Goal: Information Seeking & Learning: Learn about a topic

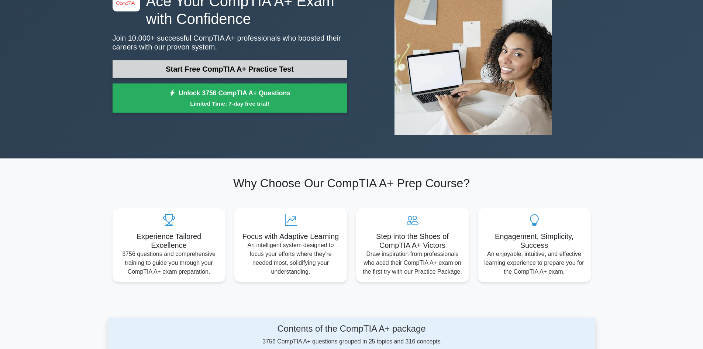
click at [277, 65] on link "Start Free CompTIA A+ Practice Test" at bounding box center [230, 69] width 235 height 18
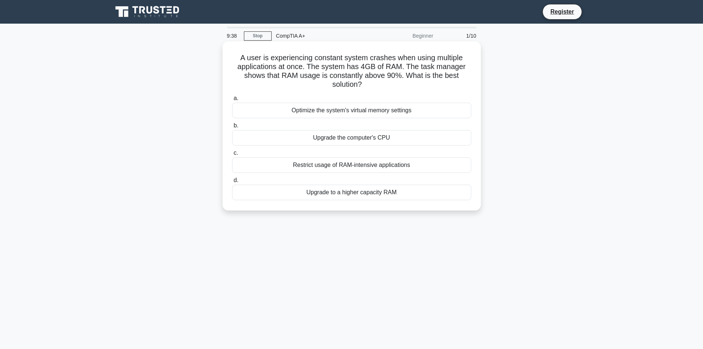
click at [397, 198] on div "Upgrade to a higher capacity RAM" at bounding box center [351, 193] width 239 height 16
click at [232, 183] on input "d. Upgrade to a higher capacity RAM" at bounding box center [232, 180] width 0 height 5
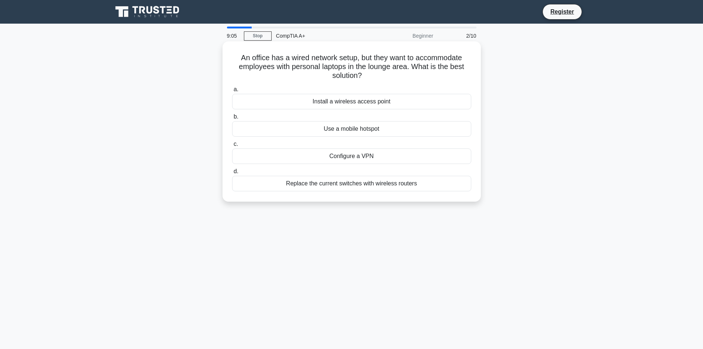
click at [391, 105] on div "Install a wireless access point" at bounding box center [351, 102] width 239 height 16
click at [232, 92] on input "a. Install a wireless access point" at bounding box center [232, 89] width 0 height 5
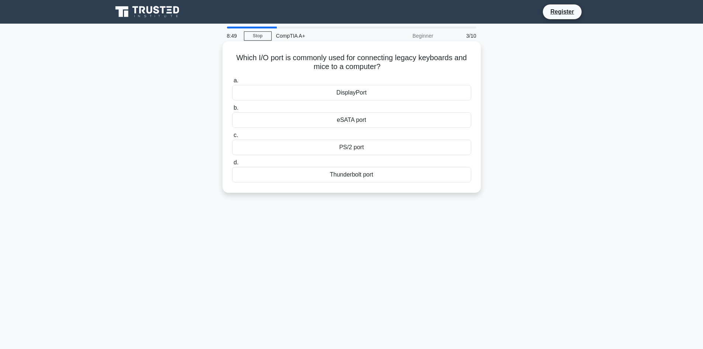
click at [386, 146] on div "PS/2 port" at bounding box center [351, 148] width 239 height 16
click at [232, 138] on input "c. PS/2 port" at bounding box center [232, 135] width 0 height 5
click at [372, 155] on div "Turn off display" at bounding box center [351, 148] width 239 height 16
click at [232, 138] on input "c. Turn off display" at bounding box center [232, 135] width 0 height 5
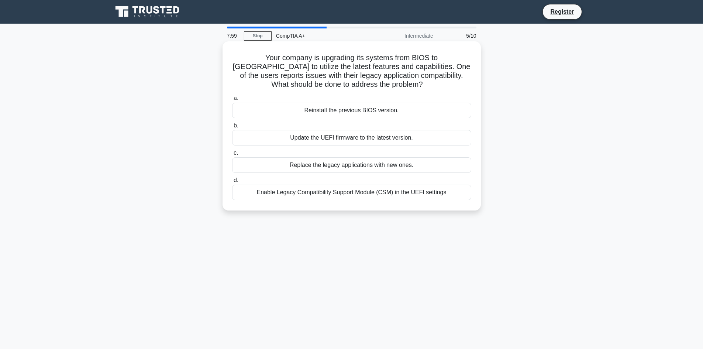
click at [415, 197] on div "Enable Legacy Compatibility Support Module (CSM) in the UEFI settings" at bounding box center [351, 193] width 239 height 16
click at [232, 183] on input "d. Enable Legacy Compatibility Support Module (CSM) in the UEFI settings" at bounding box center [232, 180] width 0 height 5
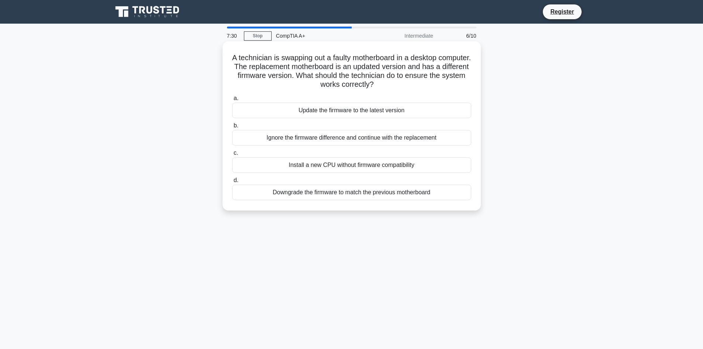
click at [356, 109] on div "Update the firmware to the latest version" at bounding box center [351, 111] width 239 height 16
click at [232, 101] on input "a. Update the firmware to the latest version" at bounding box center [232, 98] width 0 height 5
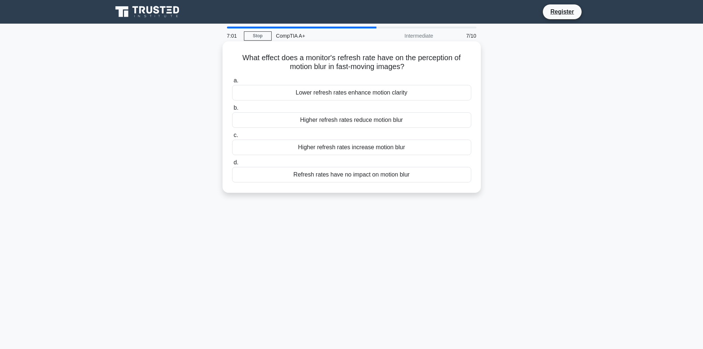
click at [381, 175] on div "Refresh rates have no impact on motion blur" at bounding box center [351, 175] width 239 height 16
click at [232, 165] on input "d. Refresh rates have no impact on motion blur" at bounding box center [232, 162] width 0 height 5
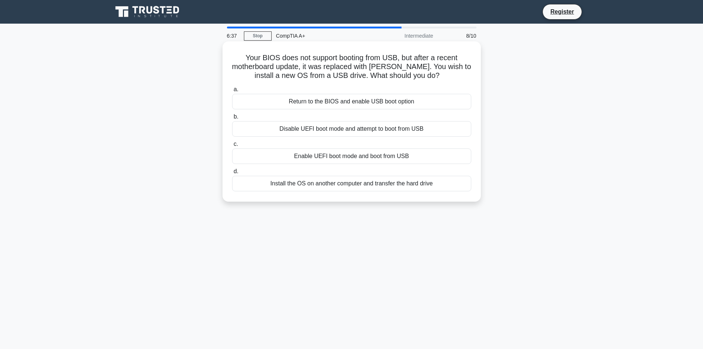
click at [365, 101] on div "Return to the BIOS and enable USB boot option" at bounding box center [351, 102] width 239 height 16
click at [232, 92] on input "a. Return to the BIOS and enable USB boot option" at bounding box center [232, 89] width 0 height 5
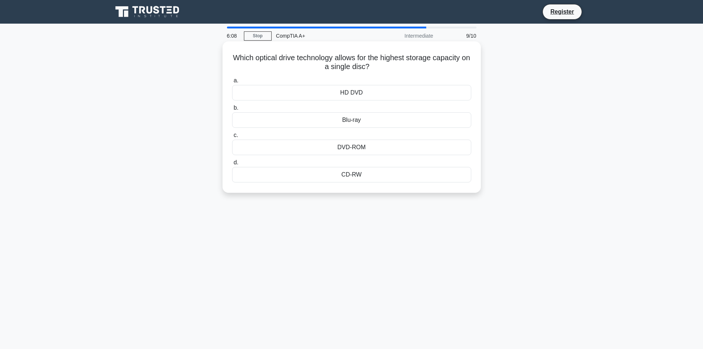
click at [371, 121] on div "Blu-ray" at bounding box center [351, 120] width 239 height 16
click at [232, 110] on input "b. Blu-ray" at bounding box center [232, 108] width 0 height 5
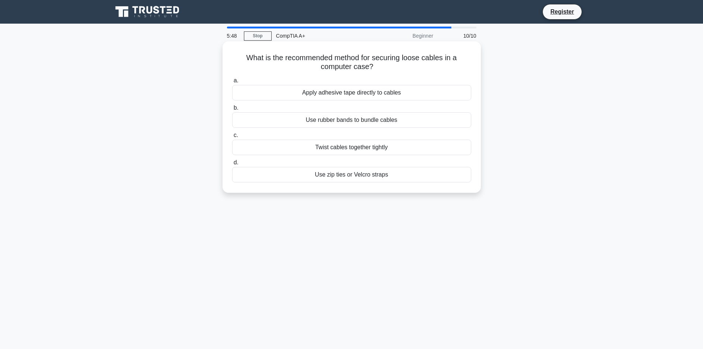
click at [379, 179] on div "Use zip ties or Velcro straps" at bounding box center [351, 175] width 239 height 16
click at [232, 165] on input "d. Use zip ties or Velcro straps" at bounding box center [232, 162] width 0 height 5
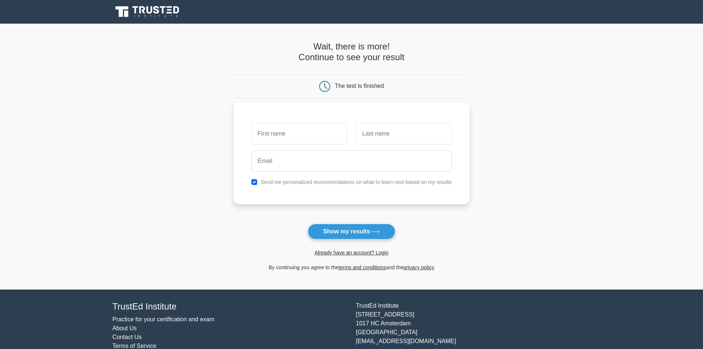
click at [314, 139] on input "text" at bounding box center [299, 133] width 96 height 21
type input "Klimstein"
click at [384, 136] on input "text" at bounding box center [404, 133] width 96 height 21
type input "Astro"
click at [289, 171] on input "email" at bounding box center [351, 160] width 201 height 21
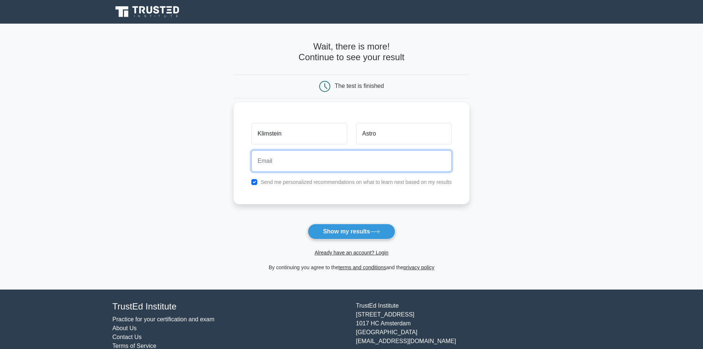
type input "klimsteinastro22@gmail.com"
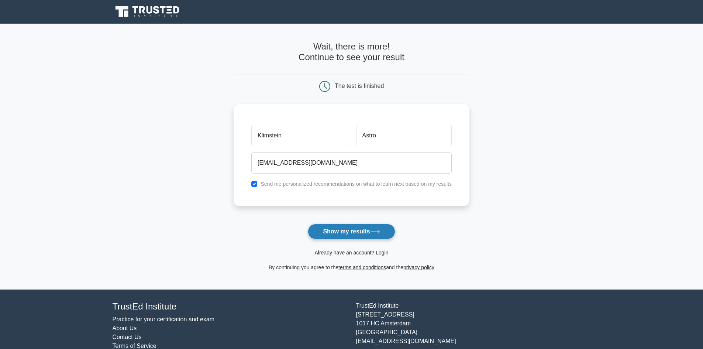
click at [377, 235] on button "Show my results" at bounding box center [351, 232] width 87 height 16
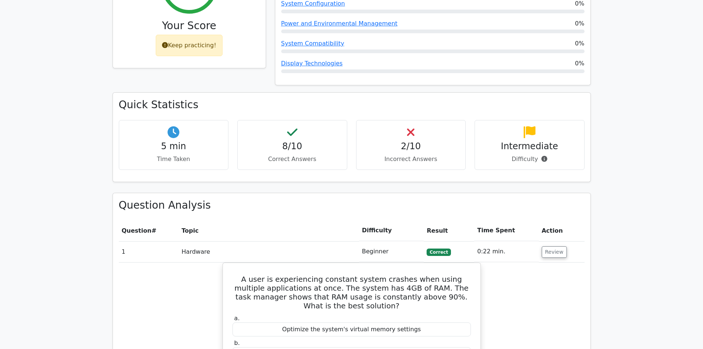
scroll to position [332, 0]
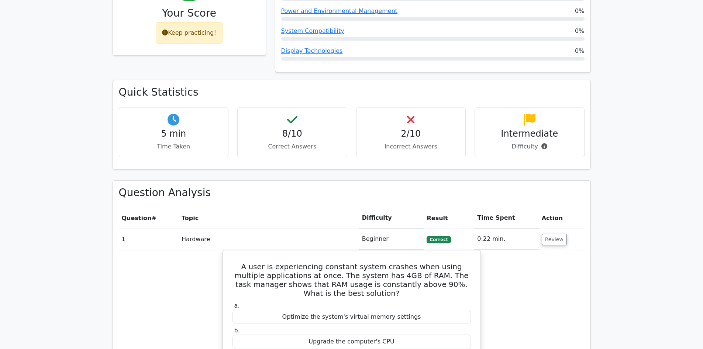
click at [430, 108] on div "2/10 Incorrect Answers" at bounding box center [411, 132] width 110 height 50
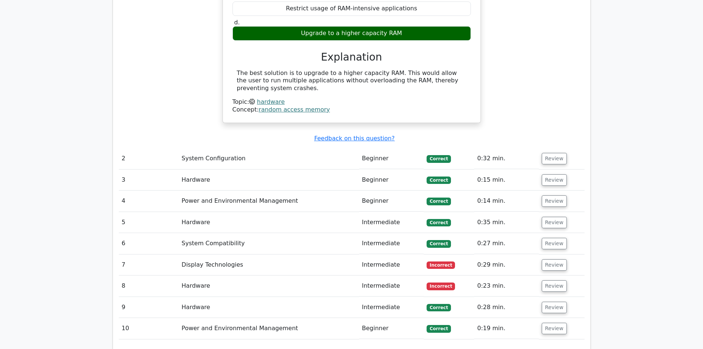
scroll to position [702, 0]
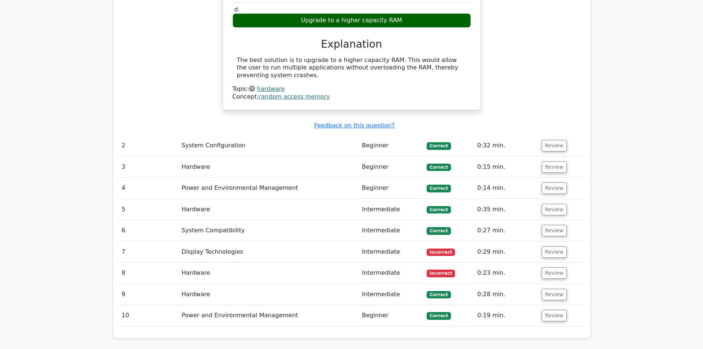
click at [239, 242] on td "Display Technologies" at bounding box center [269, 252] width 181 height 21
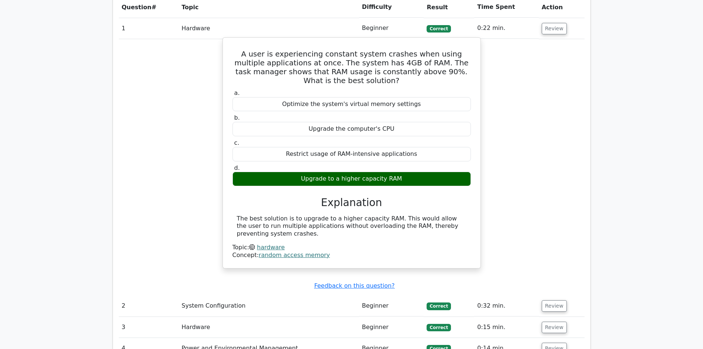
scroll to position [591, 0]
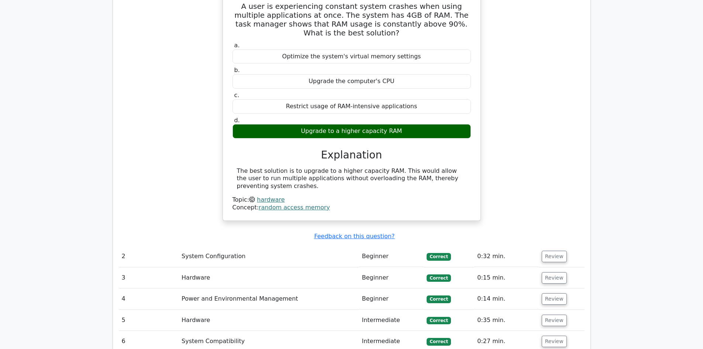
click at [241, 246] on td "System Configuration" at bounding box center [269, 256] width 181 height 21
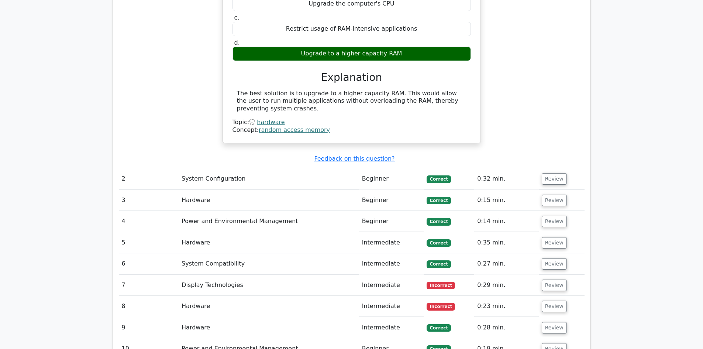
scroll to position [702, 0]
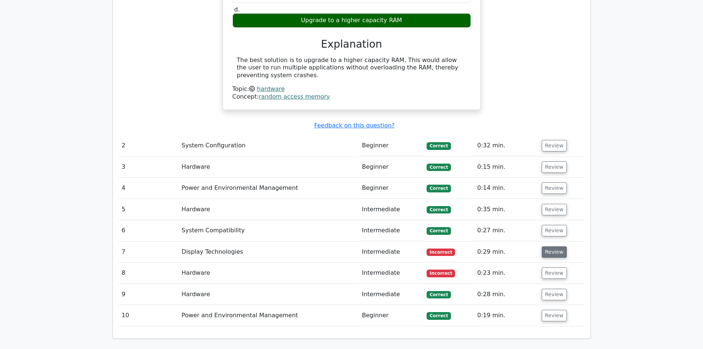
click at [552, 246] on button "Review" at bounding box center [554, 251] width 25 height 11
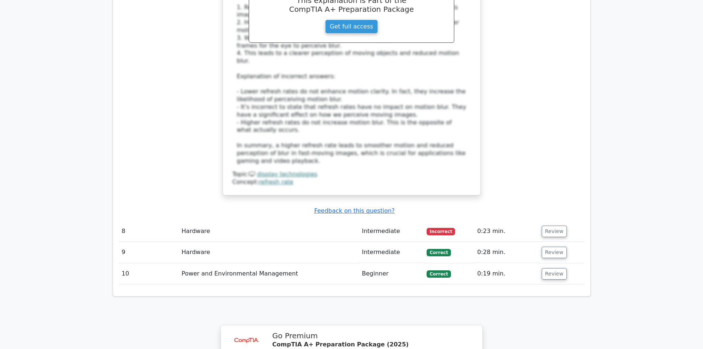
scroll to position [1182, 0]
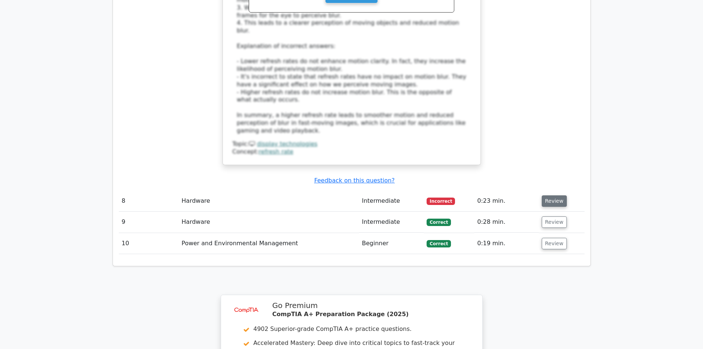
click at [557, 195] on button "Review" at bounding box center [554, 200] width 25 height 11
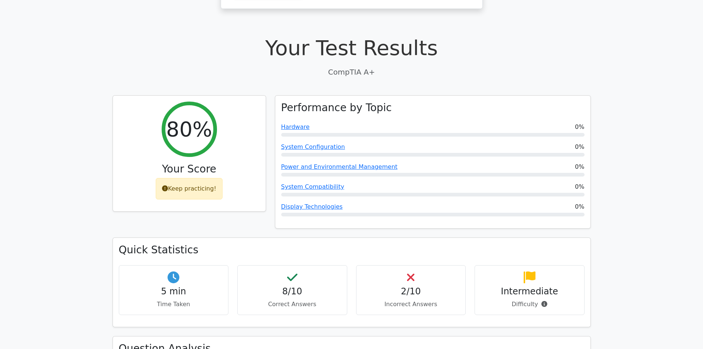
scroll to position [74, 0]
